Goal: Entertainment & Leisure: Consume media (video, audio)

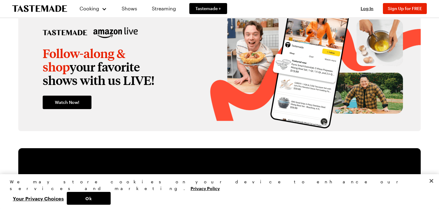
scroll to position [859, 0]
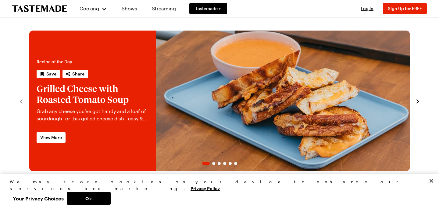
click at [133, 7] on link "Shows" at bounding box center [130, 8] width 28 height 17
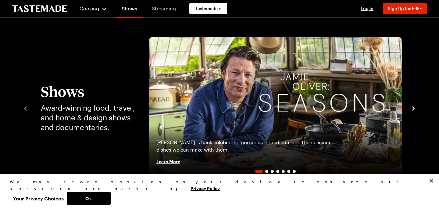
click at [164, 8] on link "Streaming" at bounding box center [164, 8] width 36 height 17
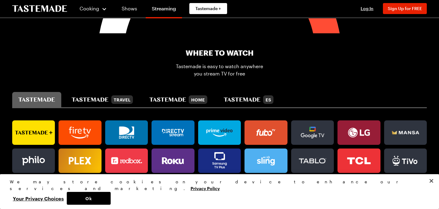
scroll to position [419, 0]
